Goal: Navigation & Orientation: Find specific page/section

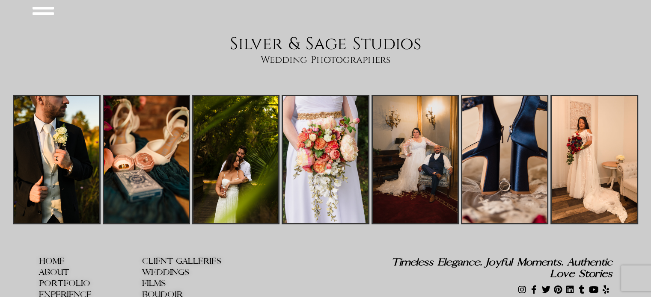
scroll to position [3165, 0]
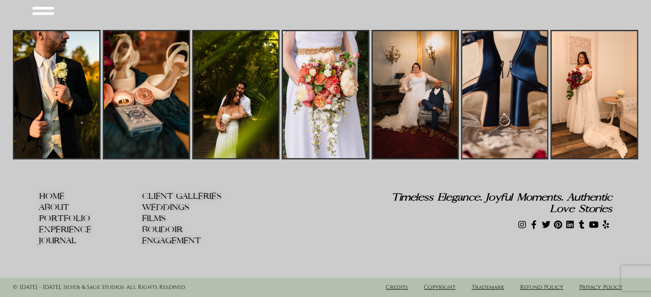
click at [54, 207] on span "ABOUT" at bounding box center [54, 207] width 30 height 9
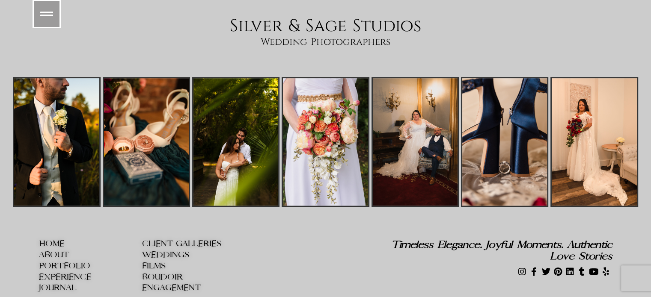
scroll to position [4084, 0]
